Goal: Task Accomplishment & Management: Complete application form

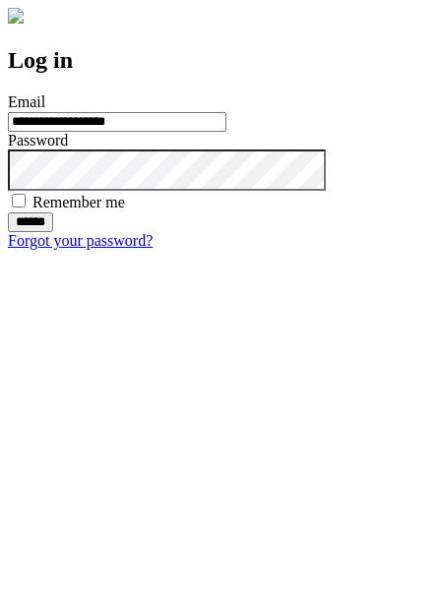
type input "**********"
click at [53, 232] on input "******" at bounding box center [30, 222] width 45 height 20
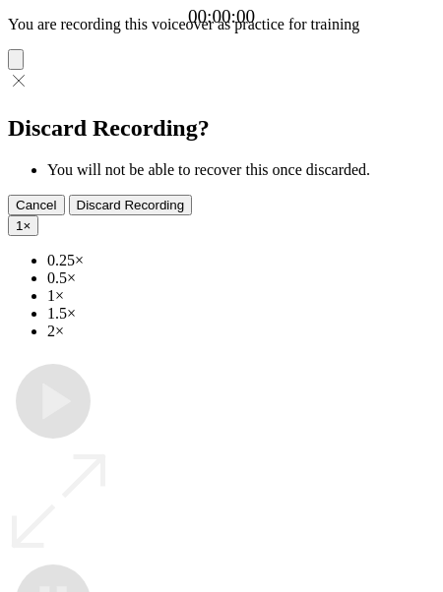
type input "**********"
